Goal: Information Seeking & Learning: Learn about a topic

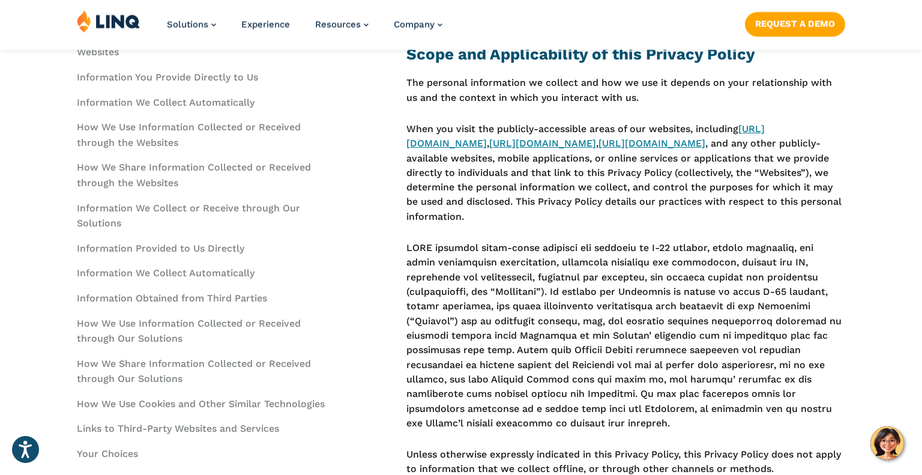
scroll to position [566, 0]
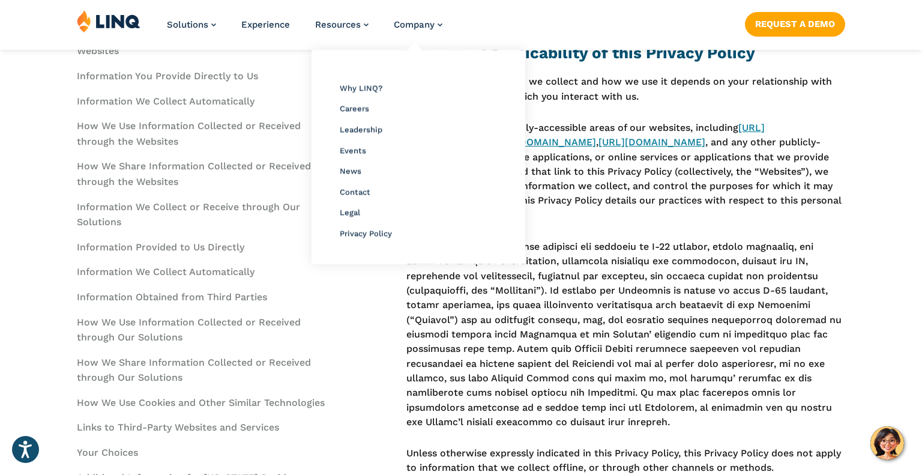
click at [352, 218] on li "Legal" at bounding box center [418, 212] width 157 height 16
click at [353, 201] on div "Overview Why LINQ? Careers Leadership Events News Contact Legal Privacy Policy" at bounding box center [419, 157] width 202 height 202
click at [350, 207] on li "Legal" at bounding box center [418, 212] width 157 height 16
click at [349, 213] on span "Legal" at bounding box center [350, 212] width 20 height 9
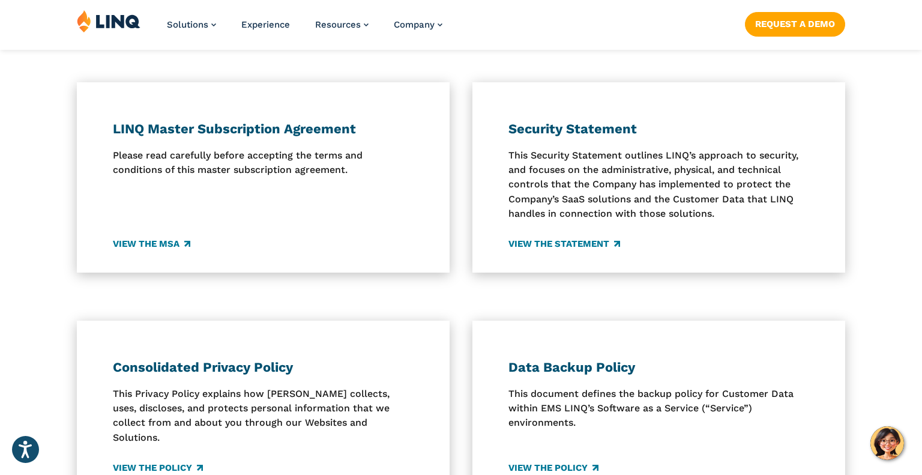
scroll to position [375, 0]
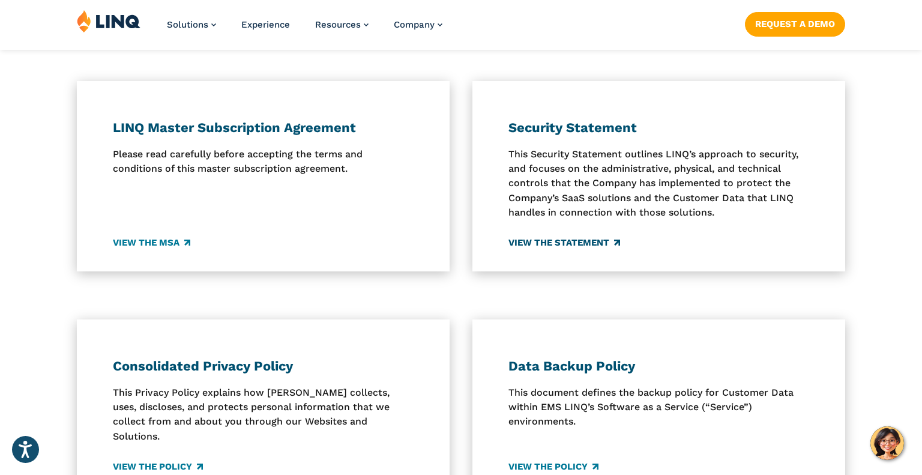
click at [559, 238] on link "View the Statement" at bounding box center [565, 242] width 112 height 13
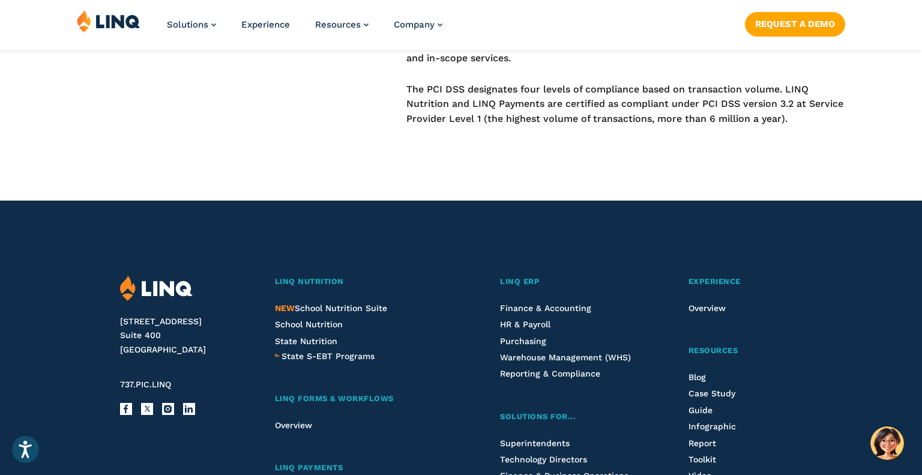
scroll to position [5714, 0]
